Goal: Communication & Community: Answer question/provide support

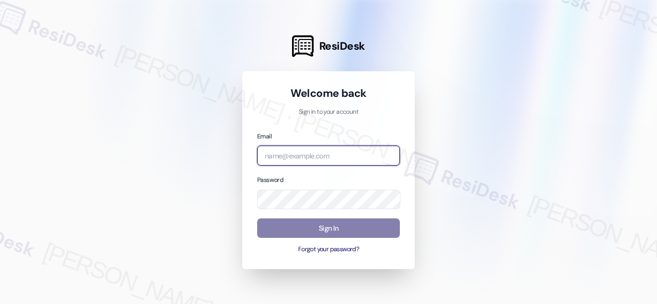
click at [292, 158] on input "email" at bounding box center [328, 156] width 143 height 20
paste input "automated-surveys-birchstone_residential-resen.fifteen@birchstone_[DOMAIN_NAME]"
type input "automated-surveys-birchstone_residential-resen.fifteen@birchstone_[DOMAIN_NAME]"
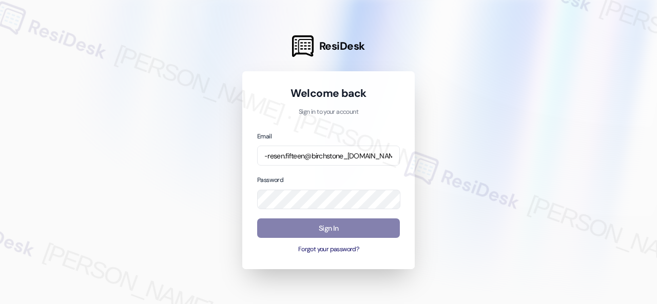
scroll to position [0, 0]
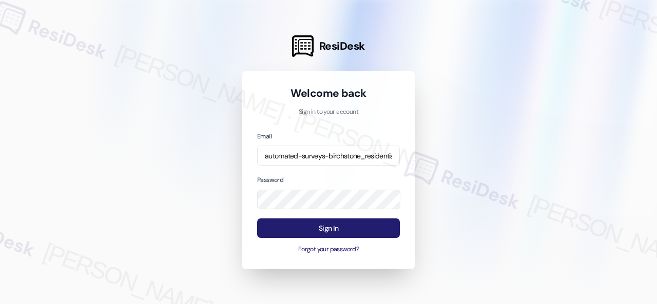
click at [322, 225] on button "Sign In" at bounding box center [328, 229] width 143 height 20
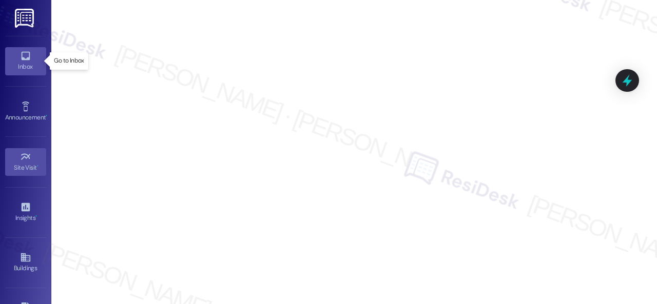
click at [21, 56] on icon at bounding box center [25, 56] width 9 height 9
